Goal: Transaction & Acquisition: Book appointment/travel/reservation

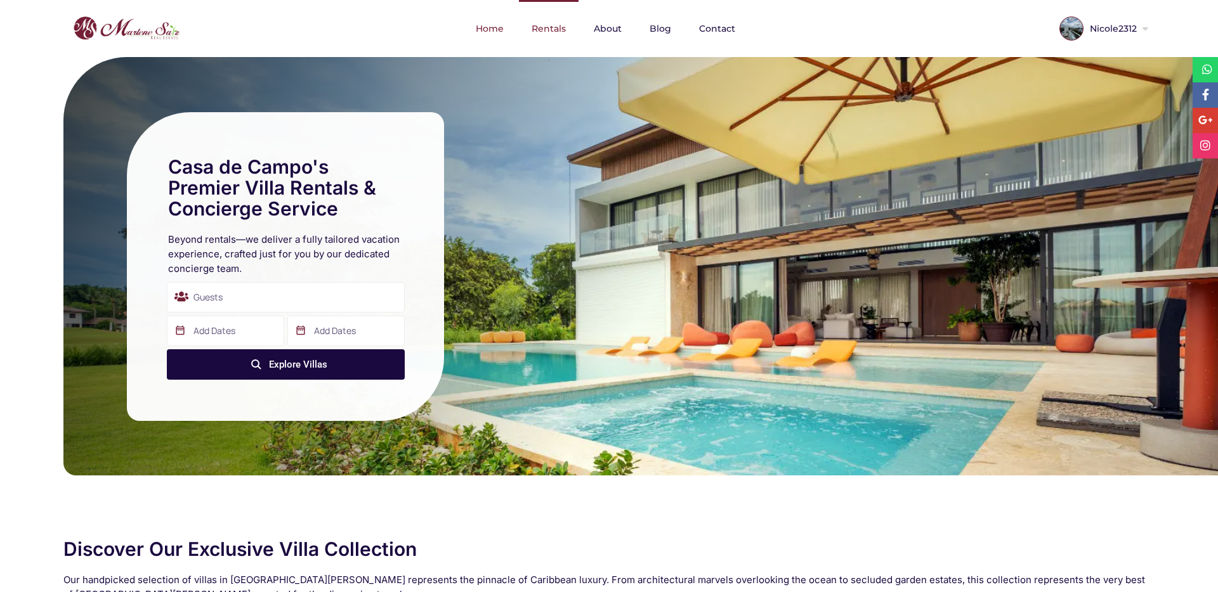
click at [548, 36] on link "Rentals" at bounding box center [549, 28] width 60 height 57
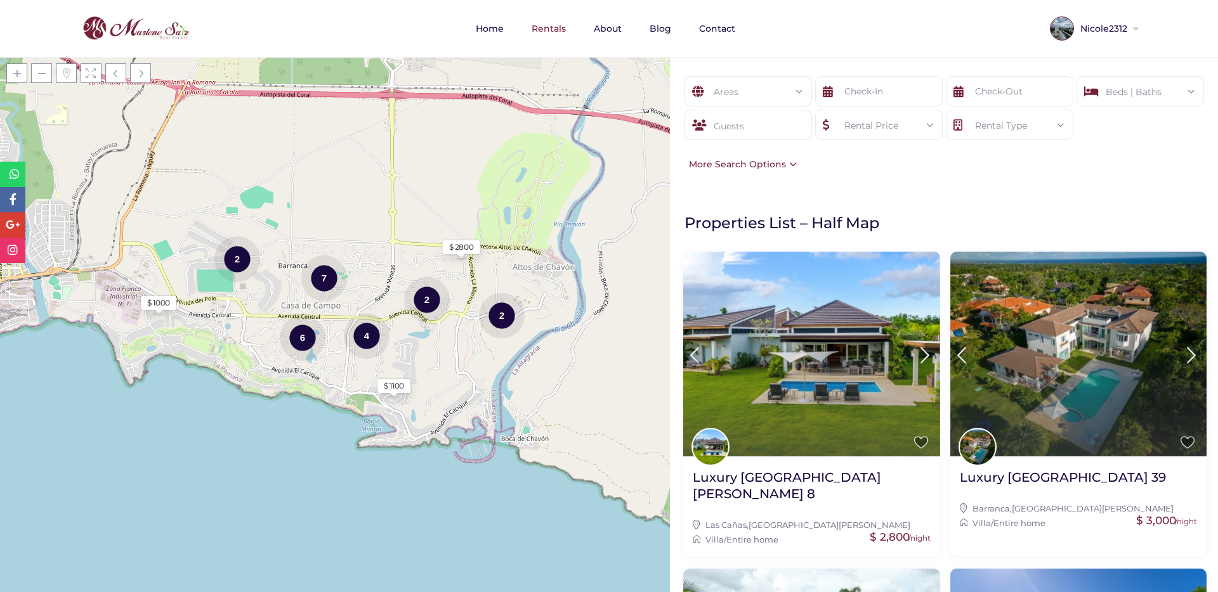
click at [732, 98] on div "Areas" at bounding box center [748, 92] width 107 height 30
click at [739, 186] on li "- Barranca (0)" at bounding box center [748, 196] width 126 height 20
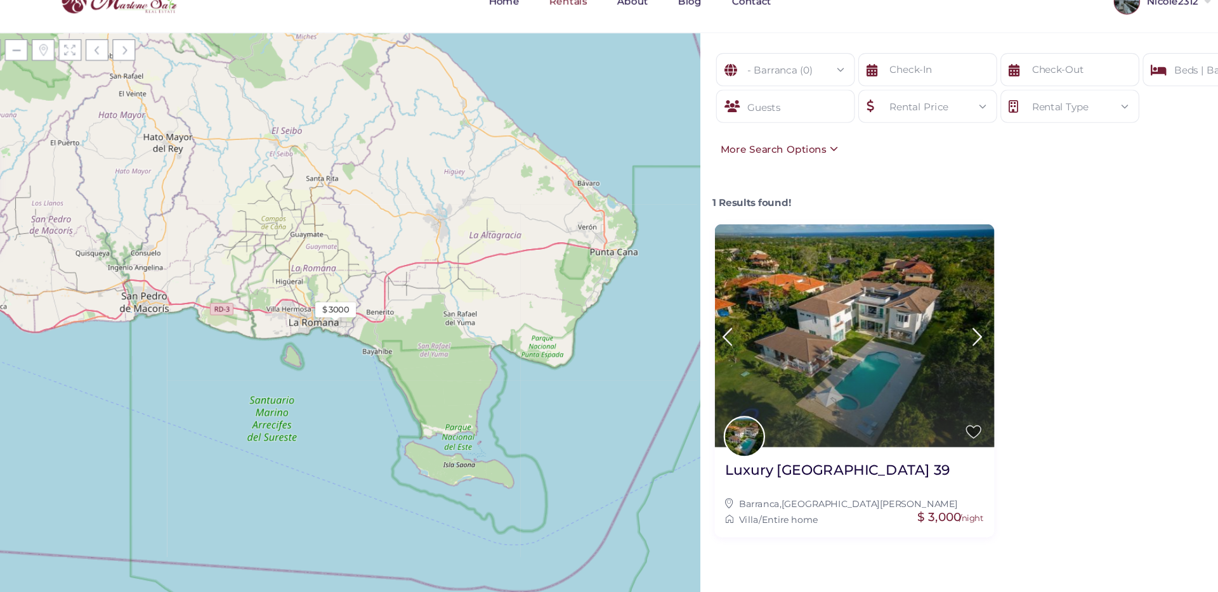
click at [779, 216] on div "1 Results found!" at bounding box center [944, 208] width 533 height 23
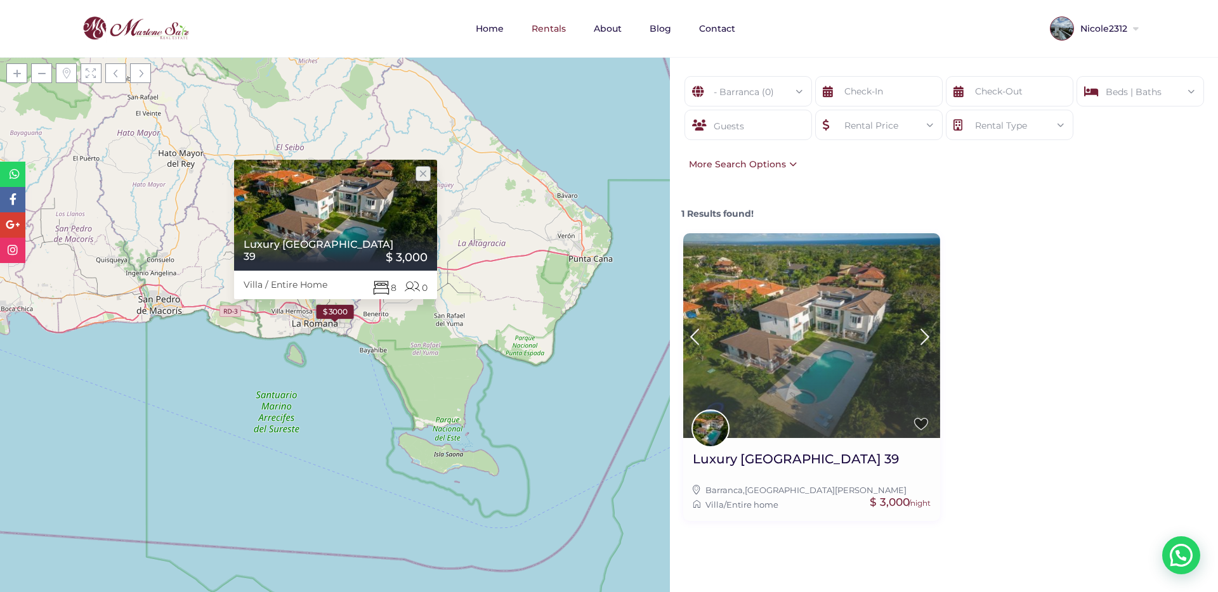
click at [781, 360] on img at bounding box center [811, 335] width 257 height 205
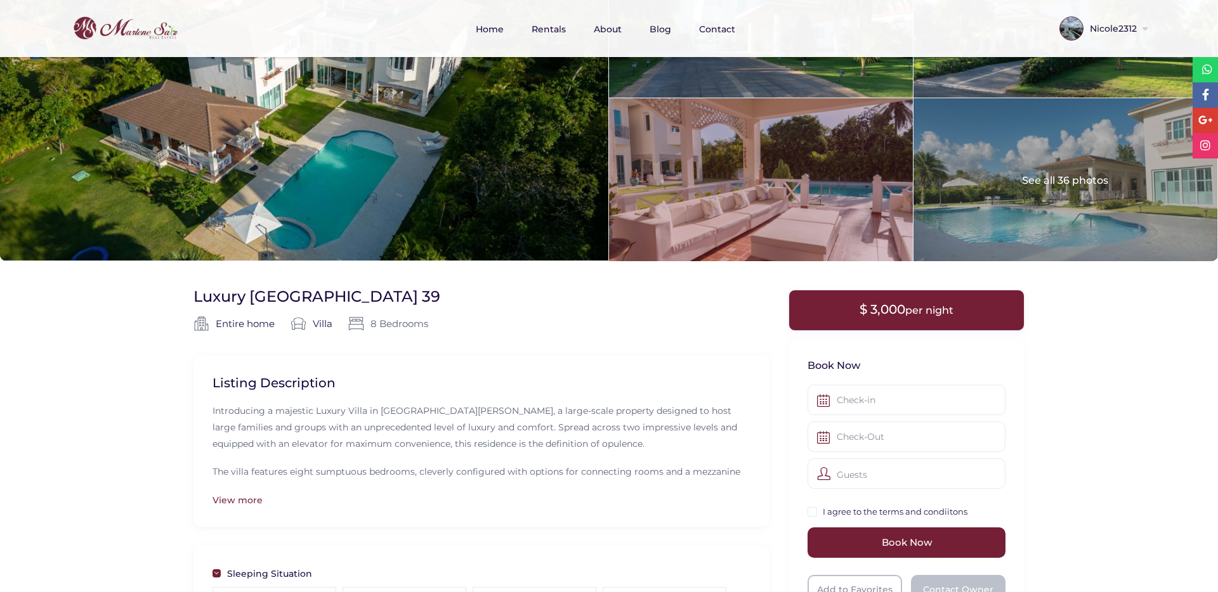
scroll to position [235, 0]
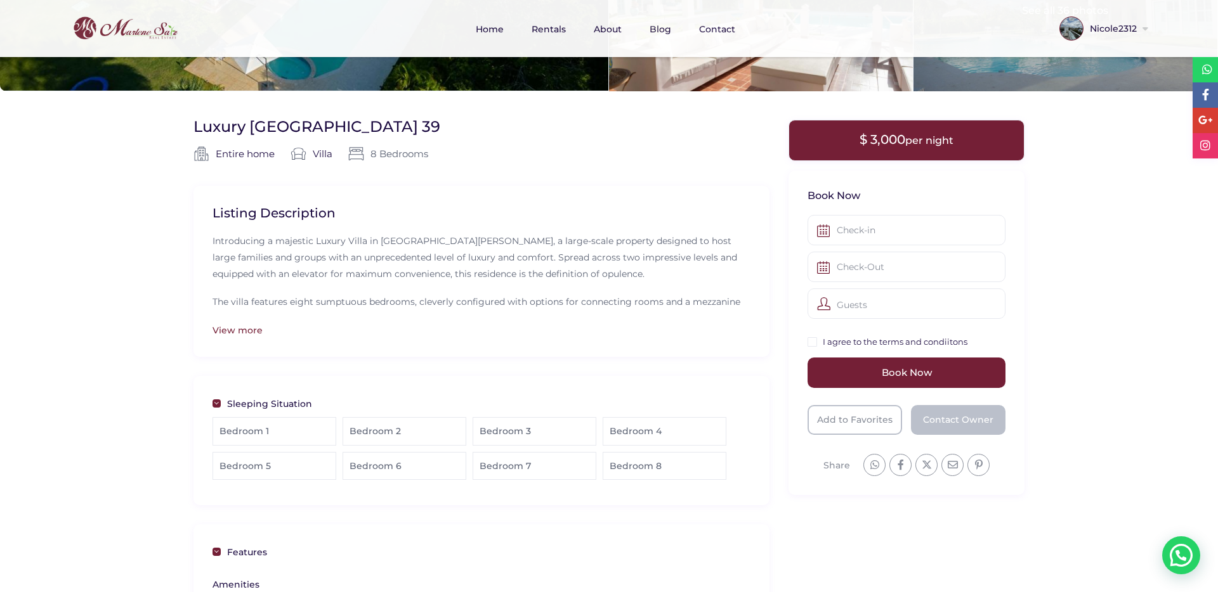
click at [242, 339] on div "Listing Description Introducing a majestic Luxury Villa in Casa de Campo, a lar…" at bounding box center [481, 271] width 576 height 171
click at [238, 325] on div "View more" at bounding box center [481, 330] width 538 height 14
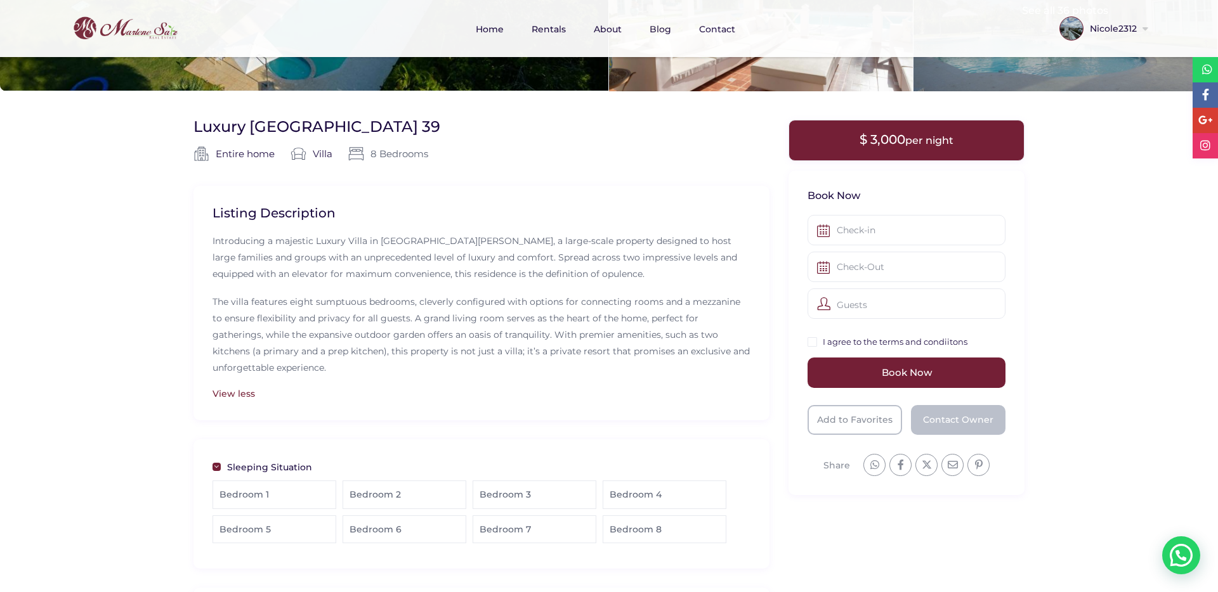
click at [246, 394] on div "View less" at bounding box center [481, 394] width 538 height 14
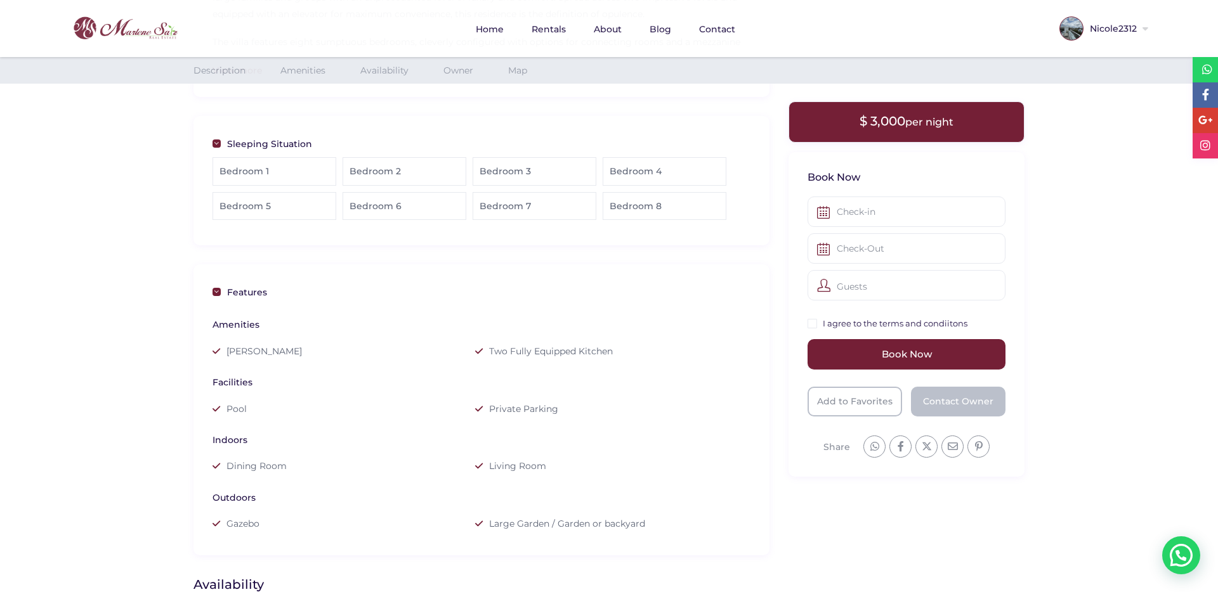
scroll to position [491, 0]
click at [325, 186] on div "Bedroom 1" at bounding box center [274, 176] width 124 height 28
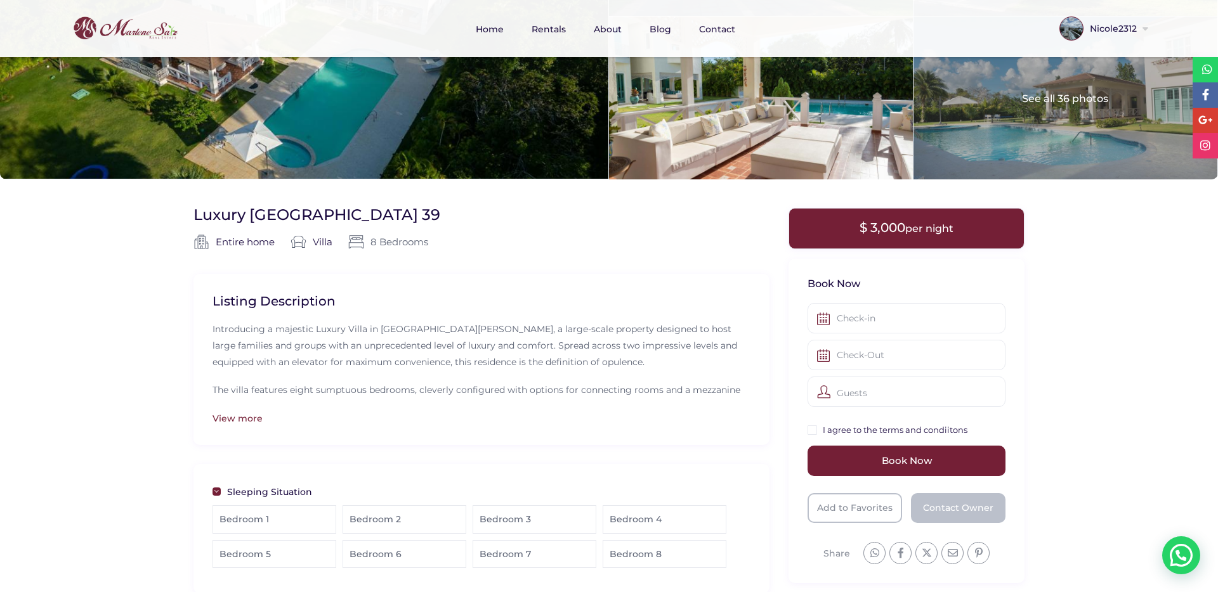
scroll to position [144, 0]
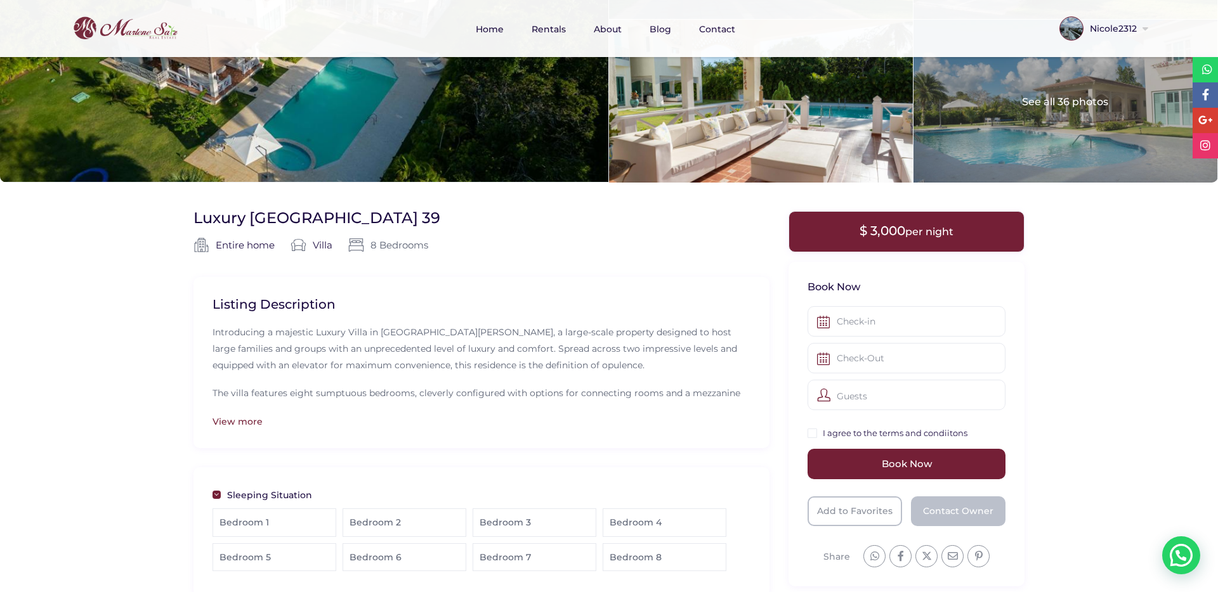
click at [244, 434] on div "Listing Description Introducing a majestic Luxury Villa in Casa de Campo, a lar…" at bounding box center [481, 362] width 576 height 171
click at [244, 419] on div "View more" at bounding box center [481, 422] width 538 height 14
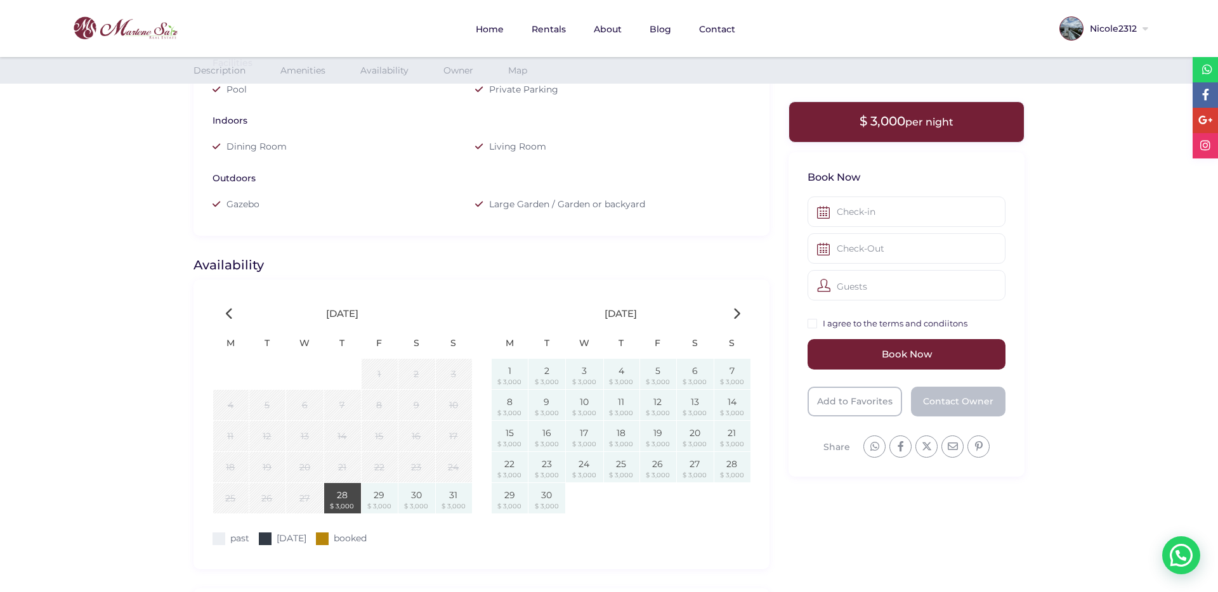
scroll to position [882, 0]
click at [547, 39] on link "Rentals" at bounding box center [549, 29] width 60 height 58
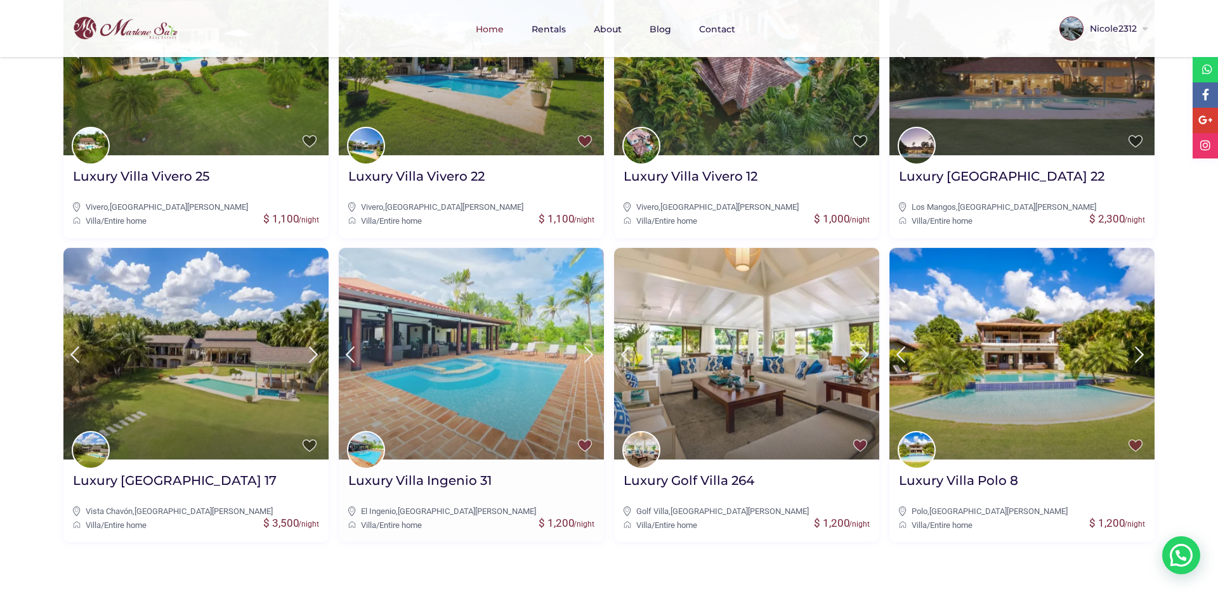
scroll to position [589, 0]
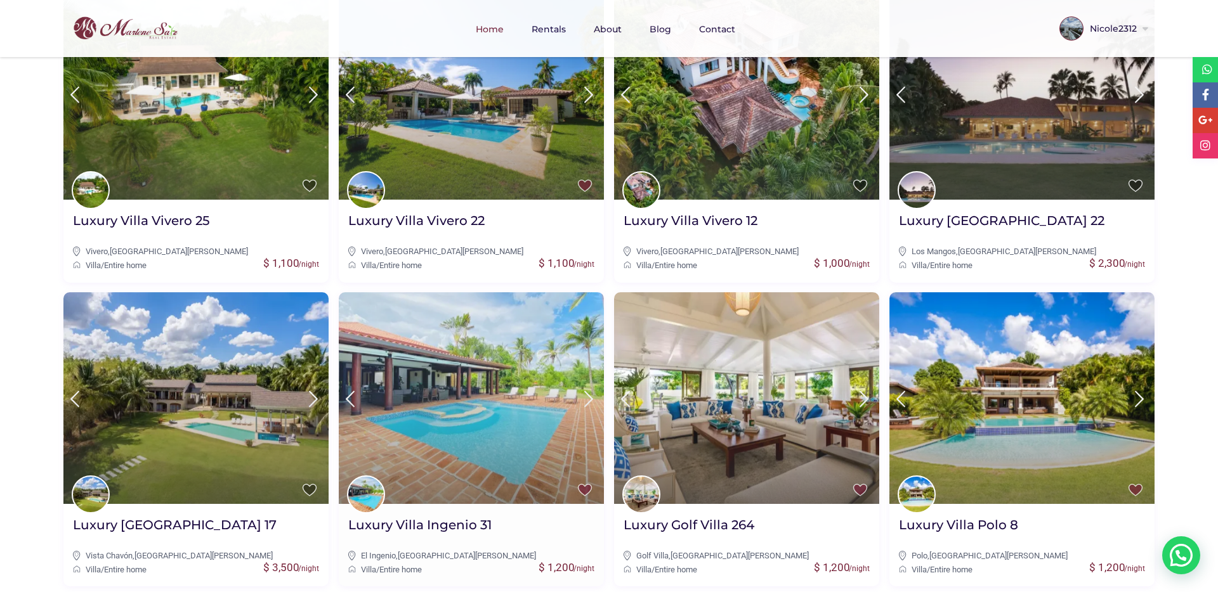
click at [466, 355] on img at bounding box center [471, 398] width 265 height 212
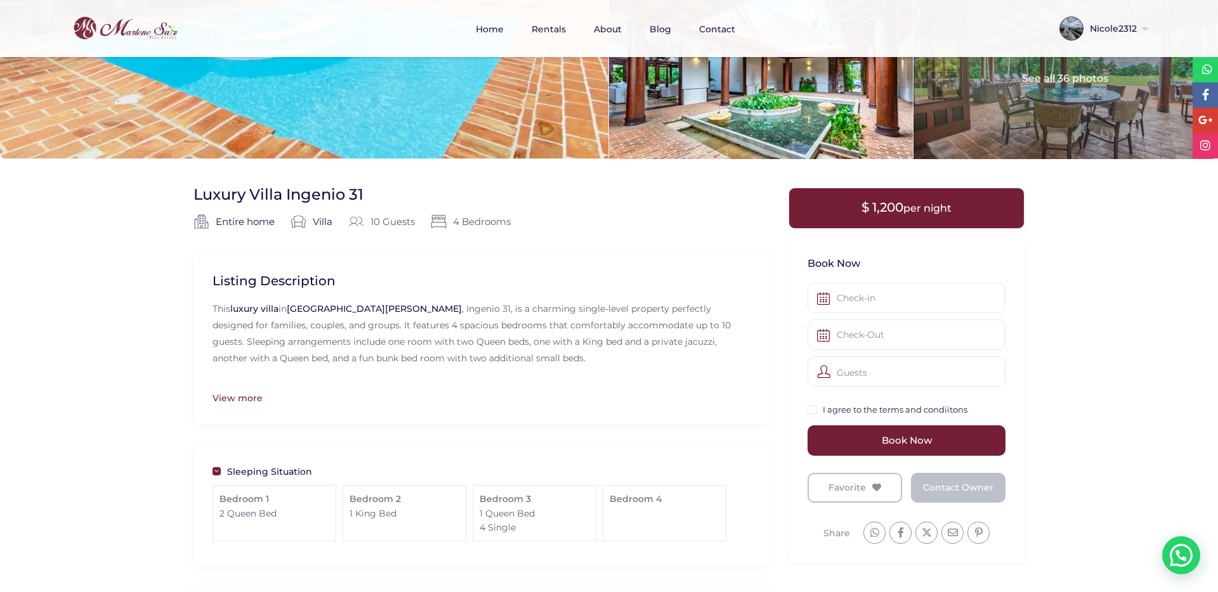
scroll to position [366, 0]
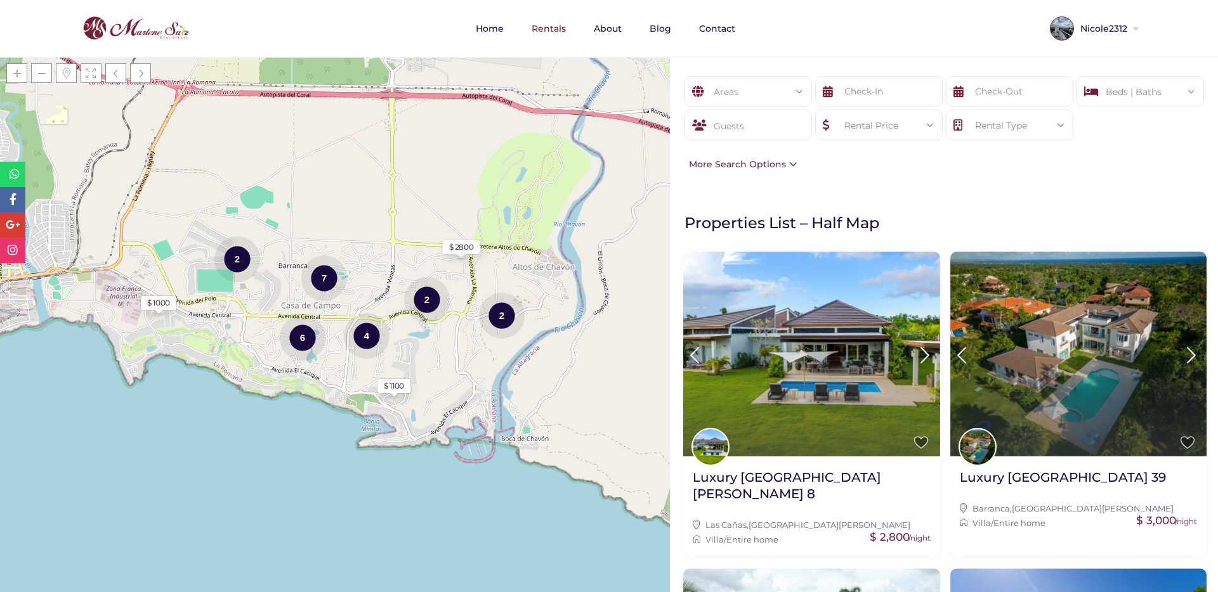
click at [726, 91] on div "Areas" at bounding box center [748, 92] width 107 height 30
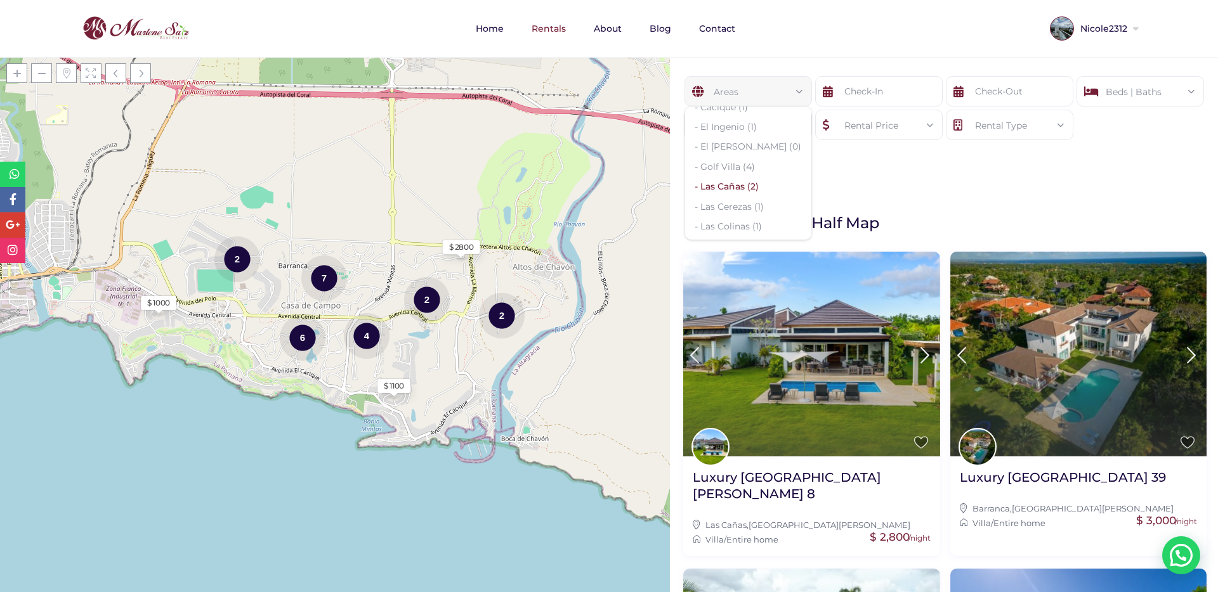
scroll to position [169, 0]
click at [734, 176] on li "- Las Cañas (2)" at bounding box center [748, 186] width 126 height 20
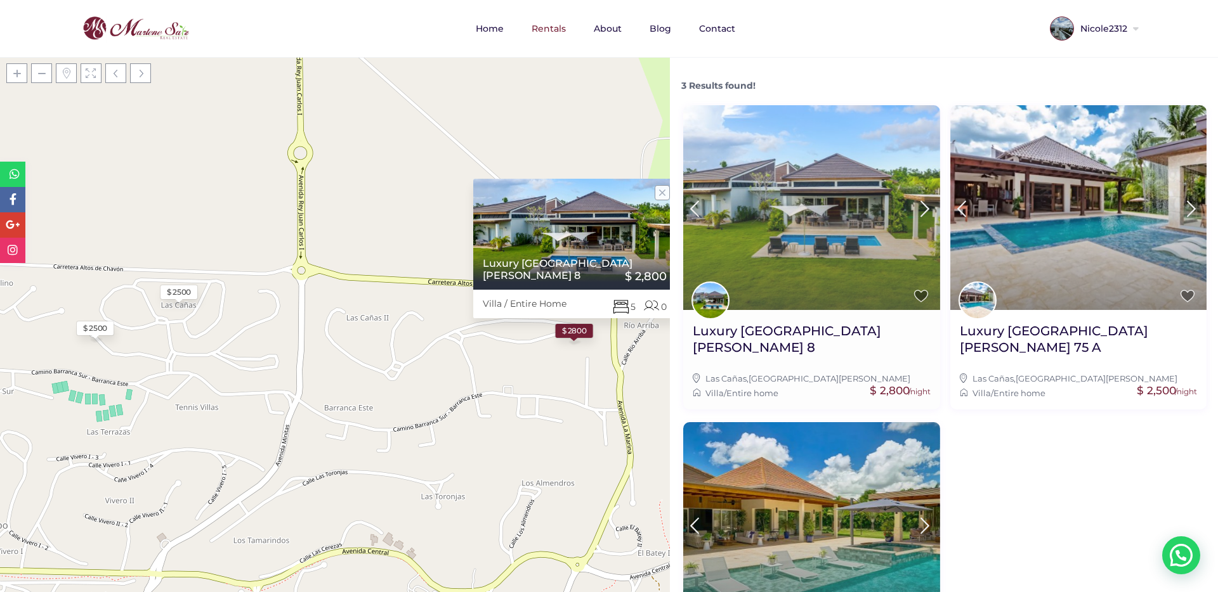
scroll to position [150, 0]
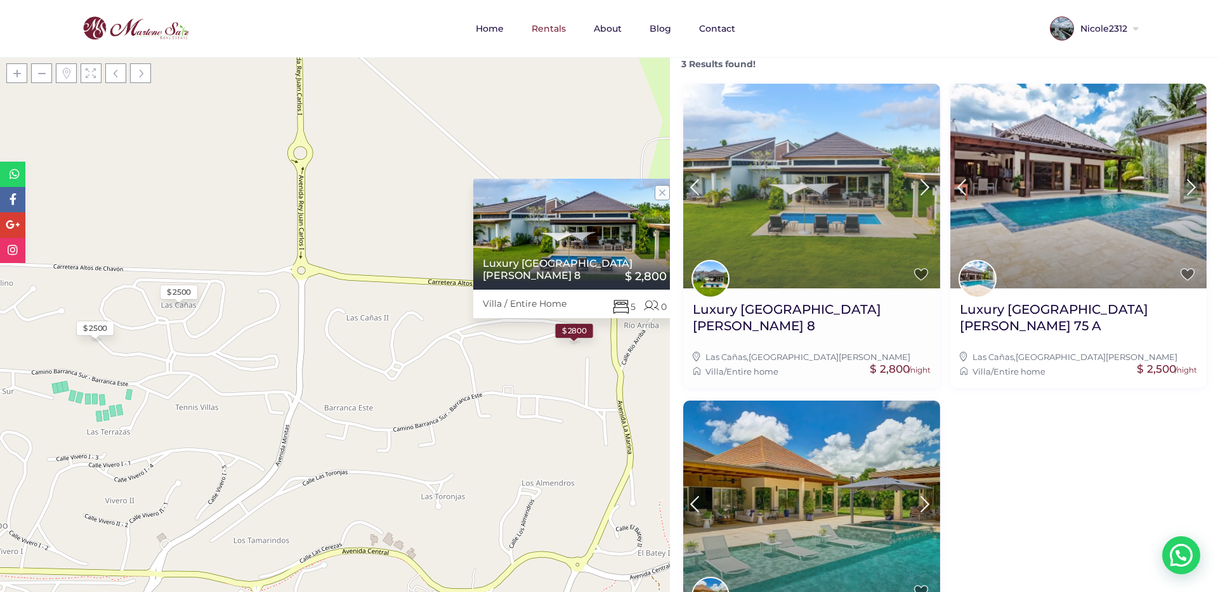
click at [837, 240] on img at bounding box center [811, 186] width 257 height 205
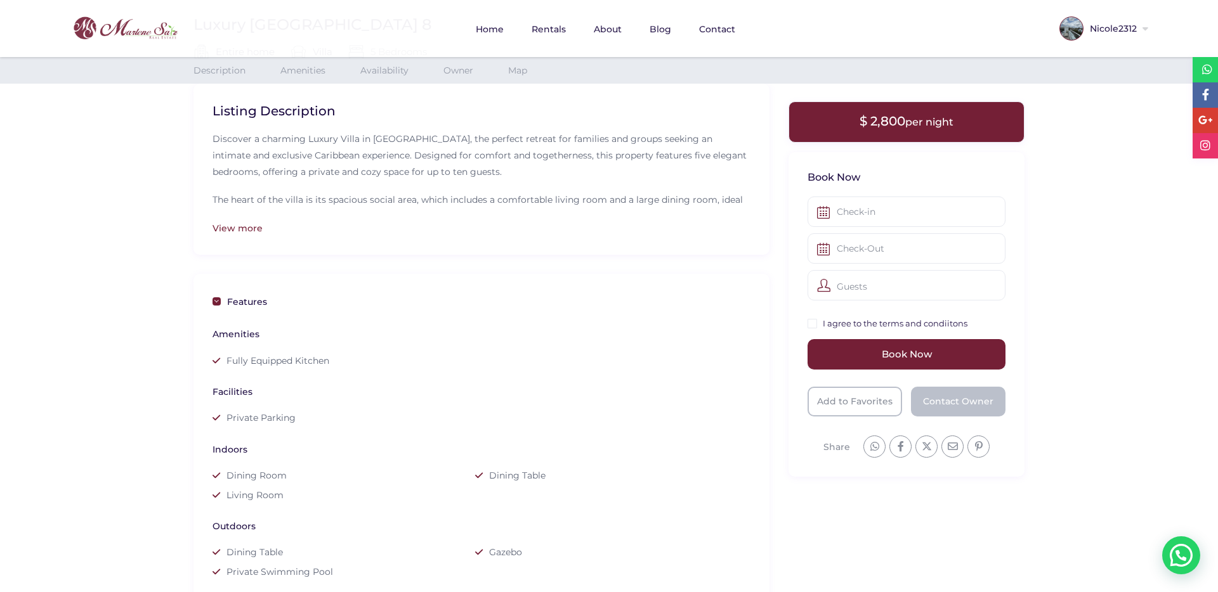
scroll to position [335, 0]
click at [891, 202] on input "text" at bounding box center [906, 212] width 198 height 30
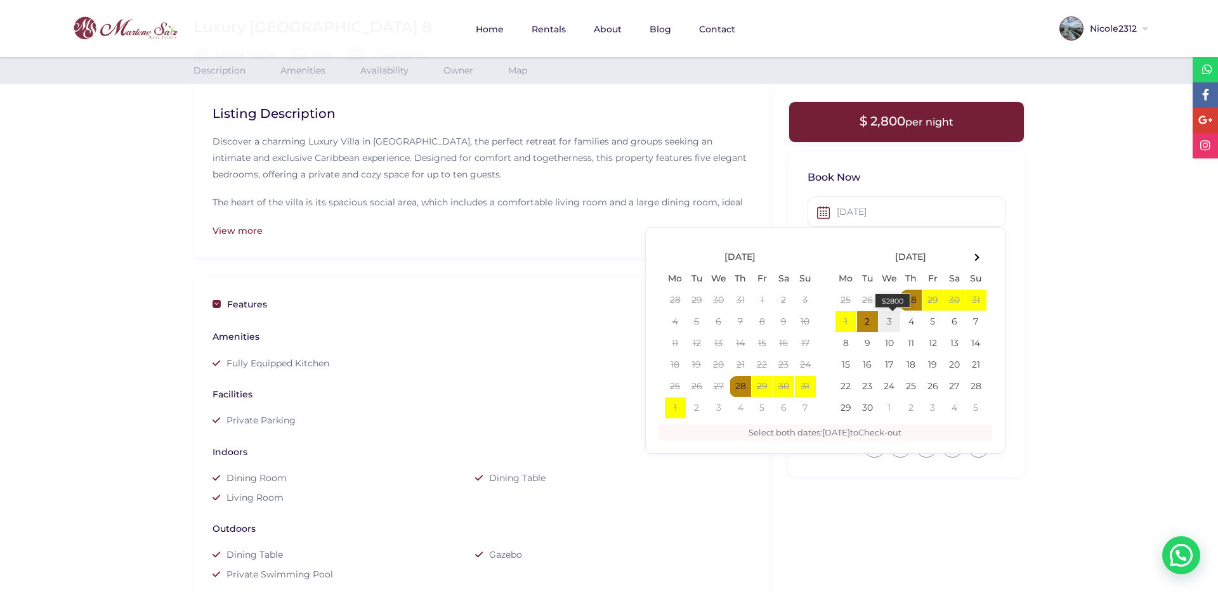
type input "[DATE]"
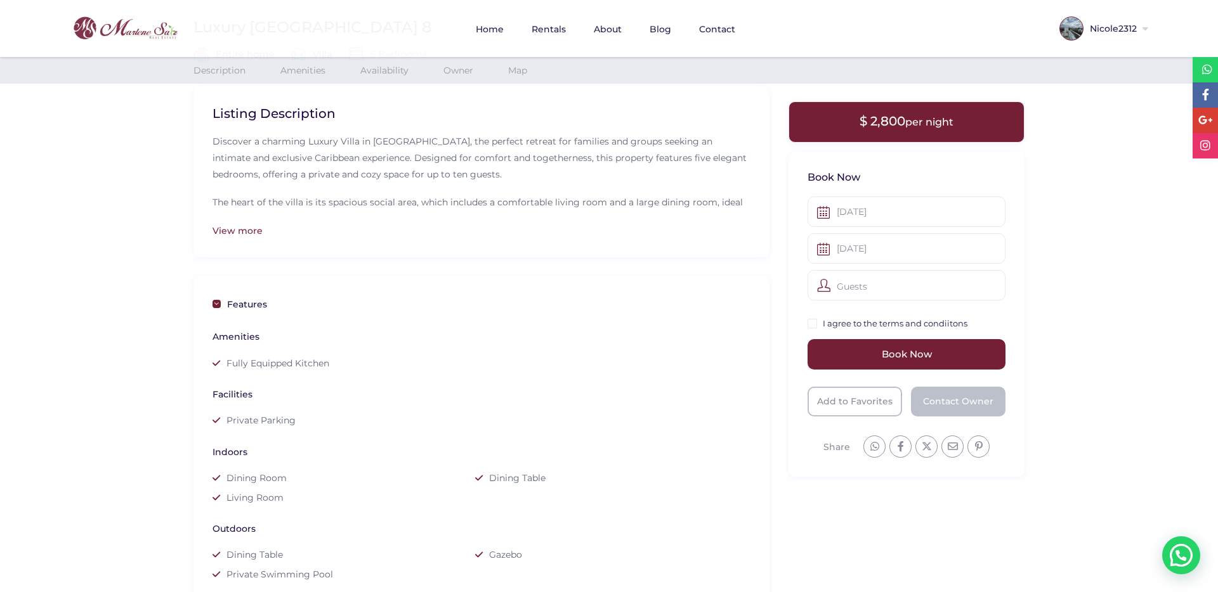
click at [888, 284] on div "Guests" at bounding box center [906, 285] width 198 height 30
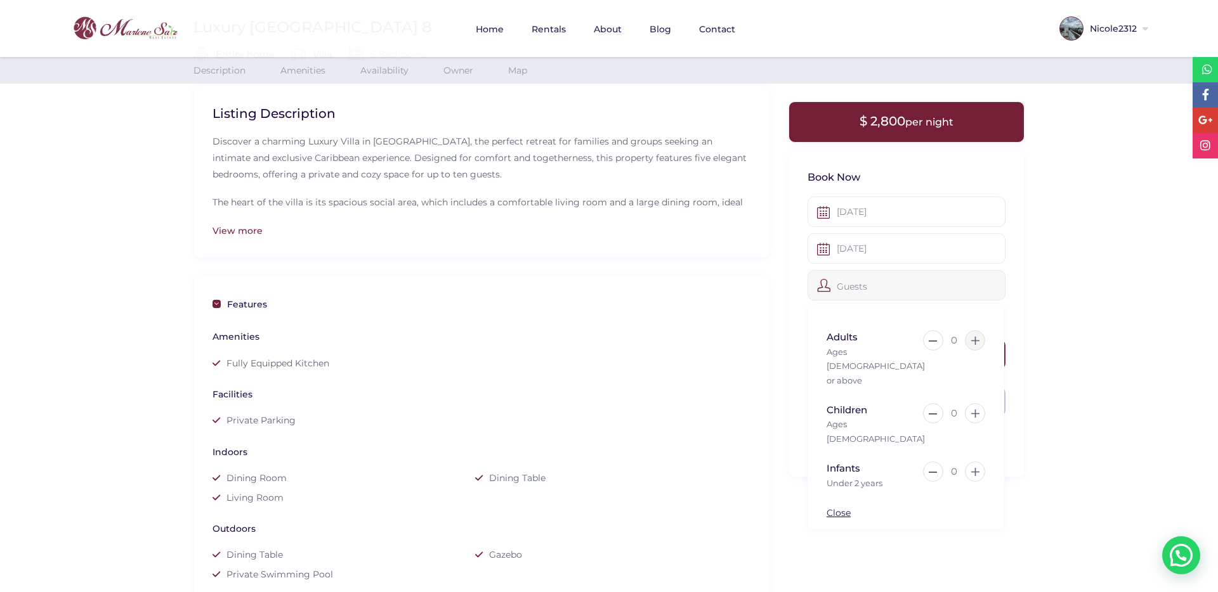
click at [969, 332] on button at bounding box center [975, 340] width 20 height 20
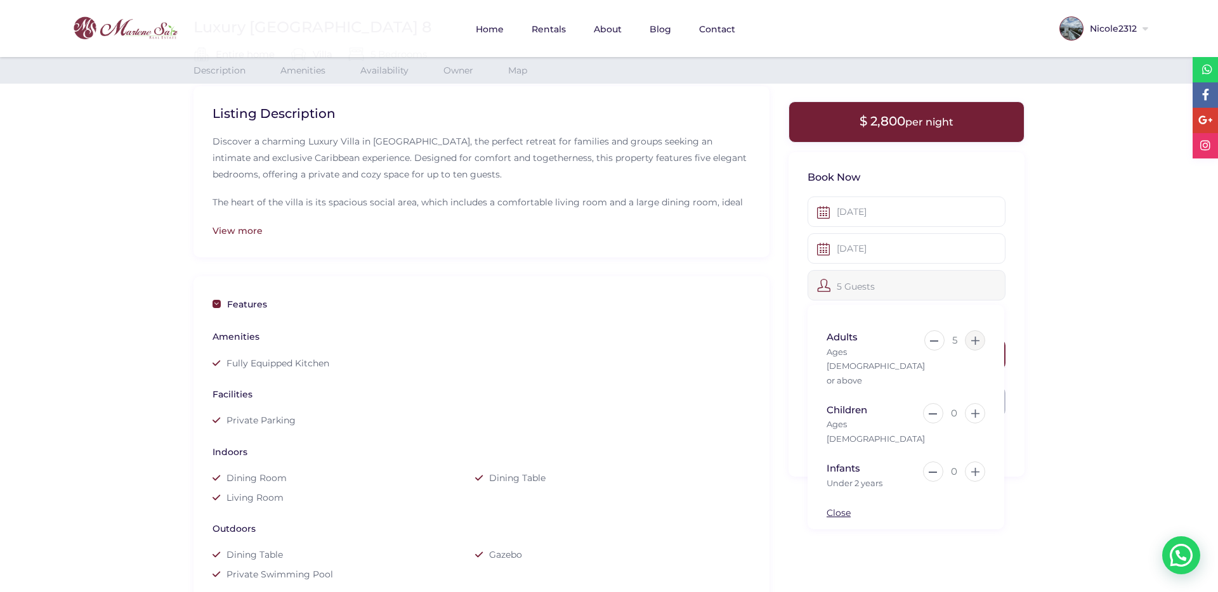
click at [969, 332] on button at bounding box center [975, 340] width 20 height 20
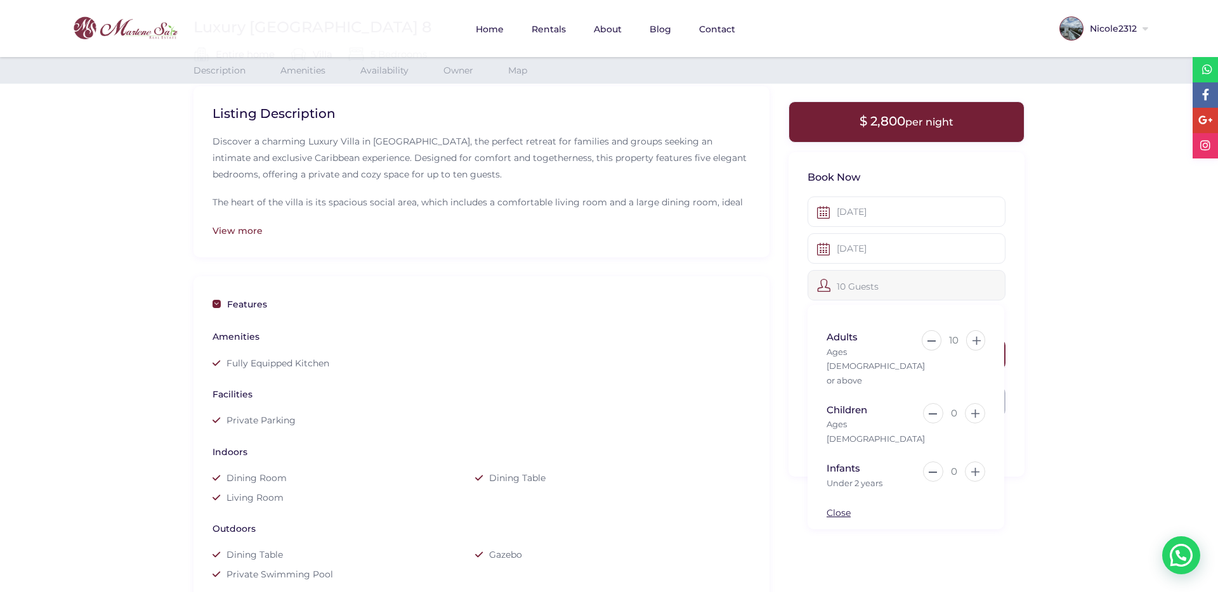
click at [1024, 285] on div "$ 2,800 per night × Book Now 08-28-2025 09-03-2025 10 Guests Adults Ages 13 or …" at bounding box center [906, 298] width 255 height 395
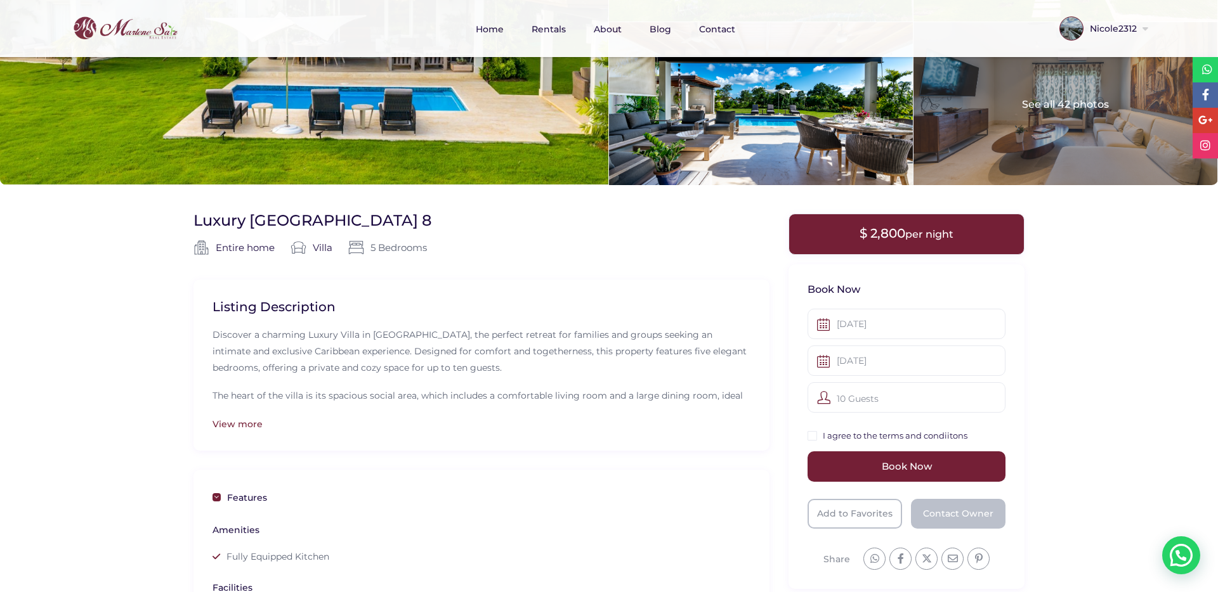
scroll to position [294, 0]
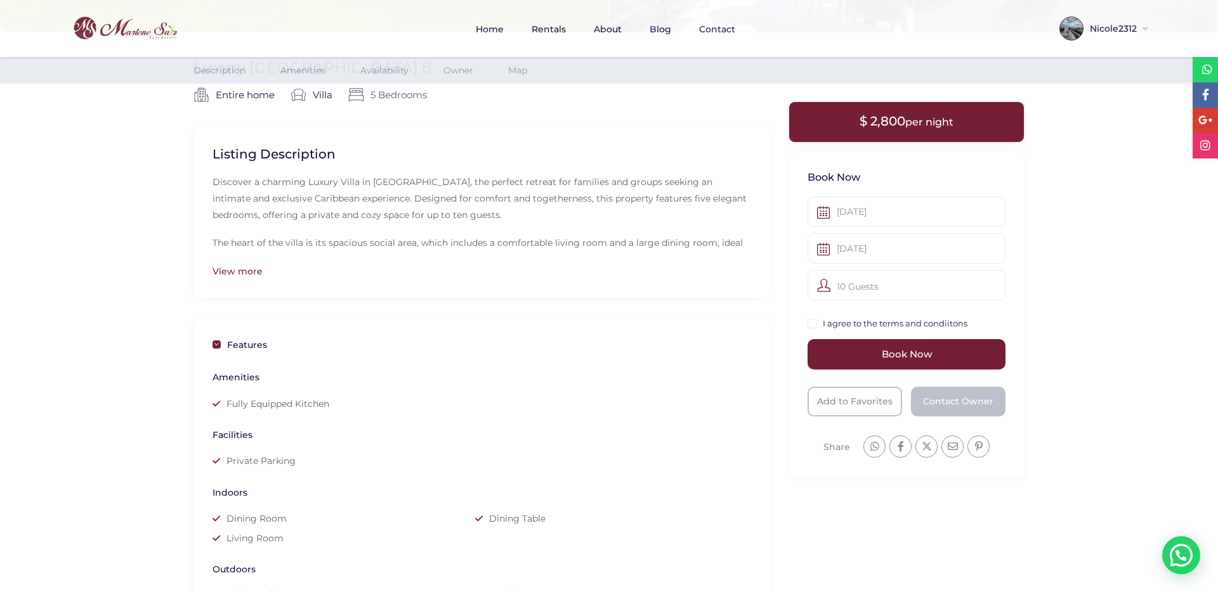
click at [248, 273] on div "View more" at bounding box center [481, 271] width 538 height 14
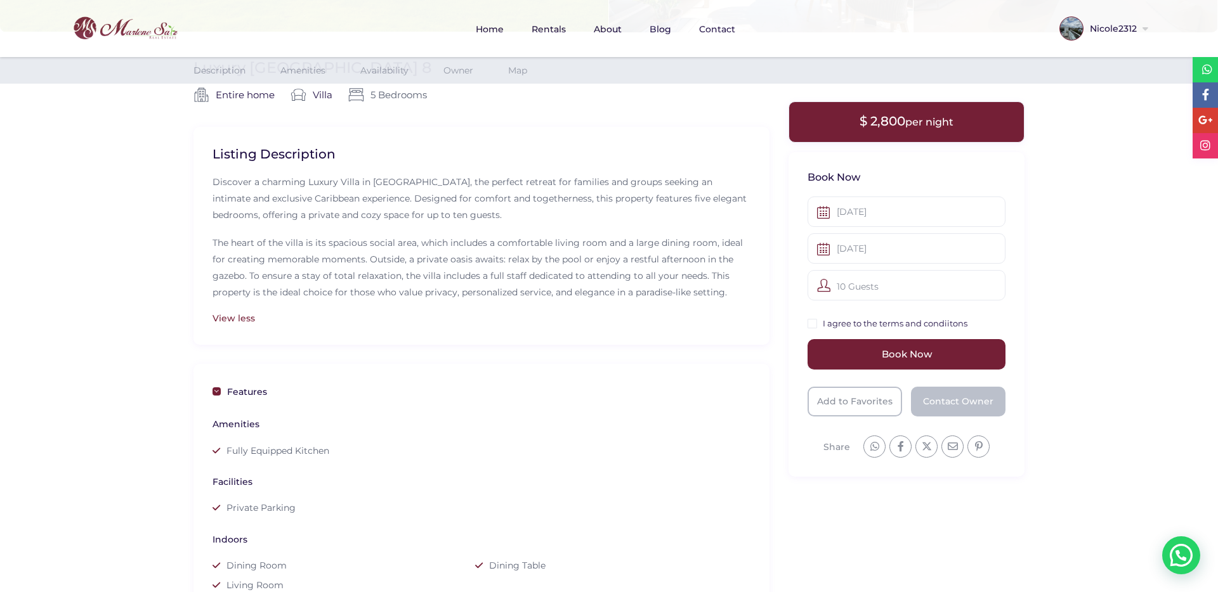
click at [230, 314] on div "View less" at bounding box center [481, 318] width 538 height 14
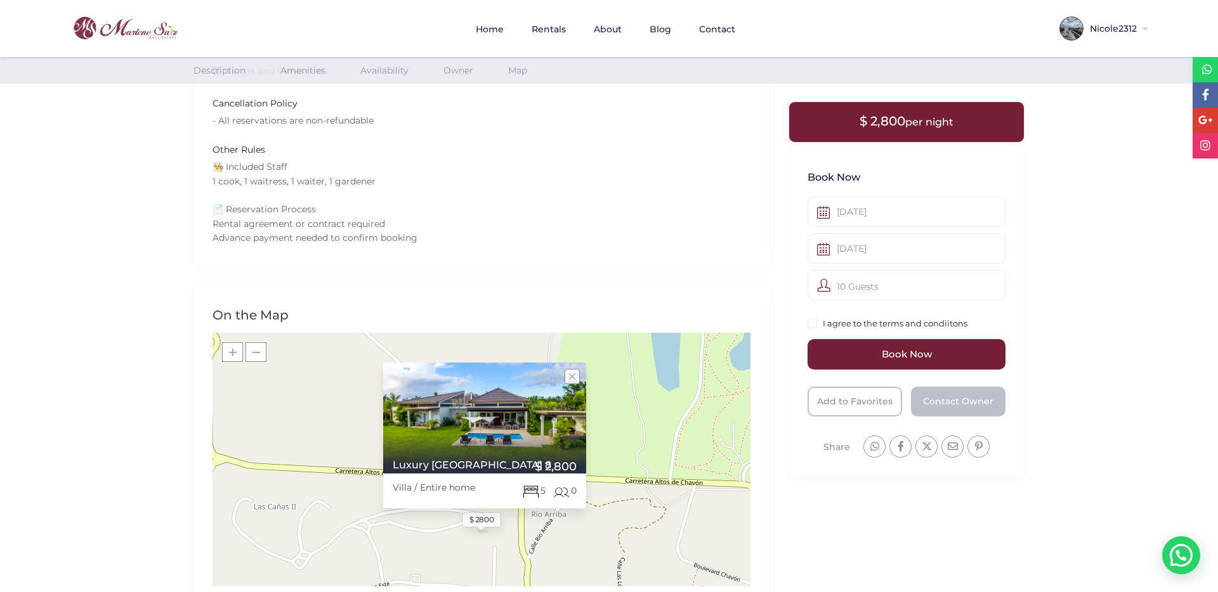
scroll to position [1112, 0]
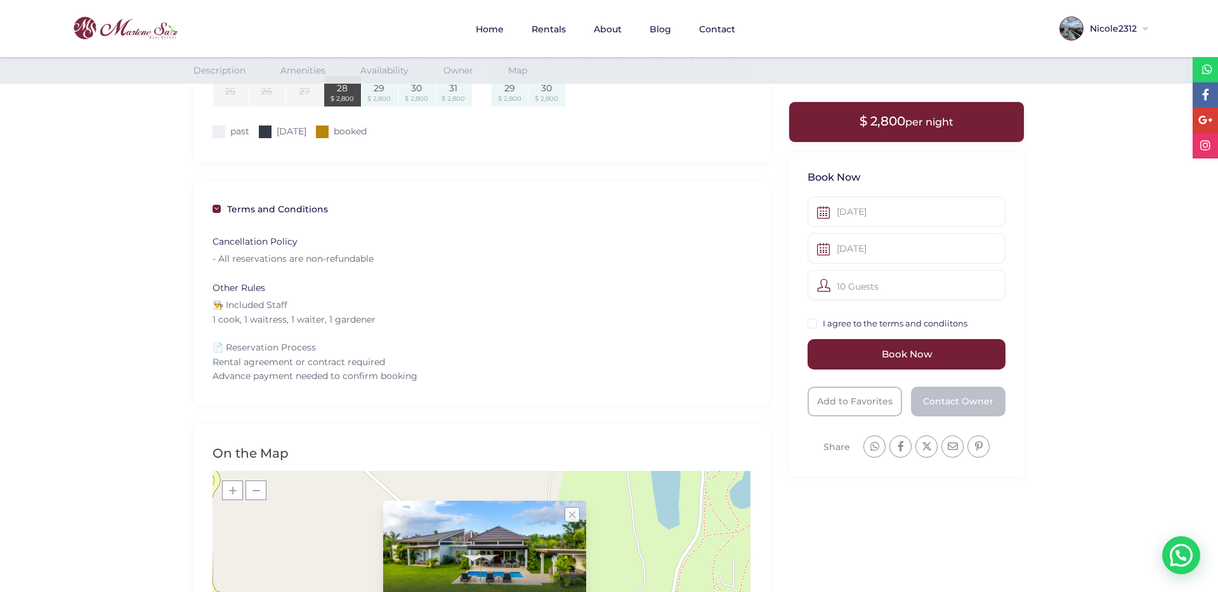
click at [898, 48] on nav "Home Rentals About Blog Contact" at bounding box center [609, 28] width 1110 height 57
click at [932, 44] on nav "Home Rentals About Blog Contact" at bounding box center [609, 28] width 1110 height 57
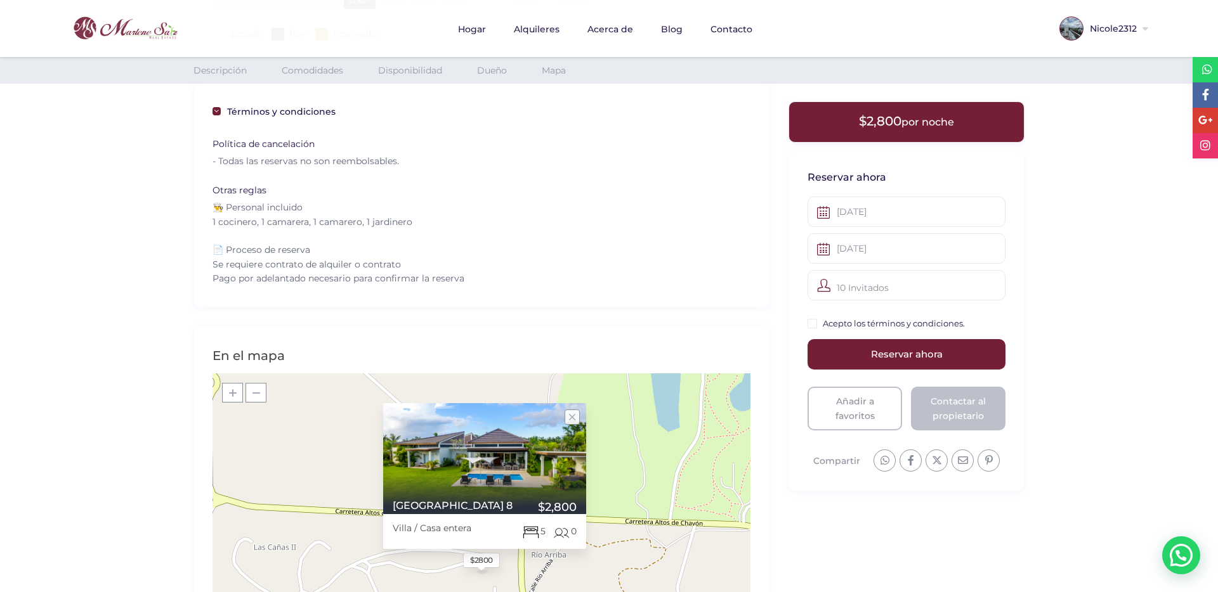
scroll to position [1215, 0]
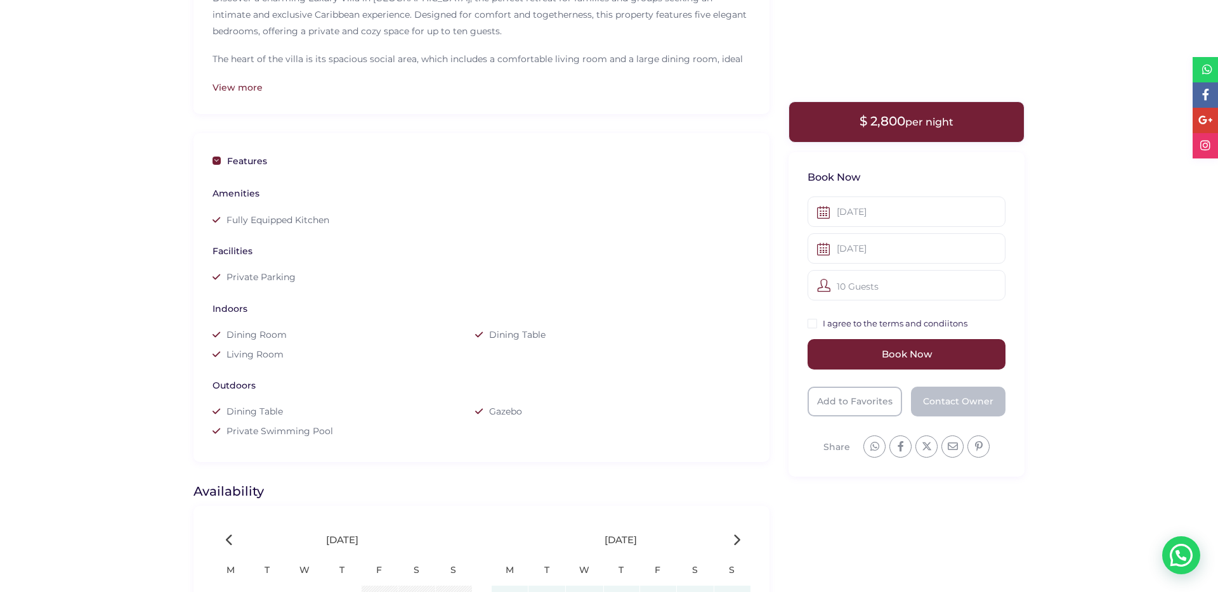
click at [487, 353] on div "Indoors Dining Room Dining Table Living Room" at bounding box center [481, 328] width 538 height 77
